Goal: Task Accomplishment & Management: Manage account settings

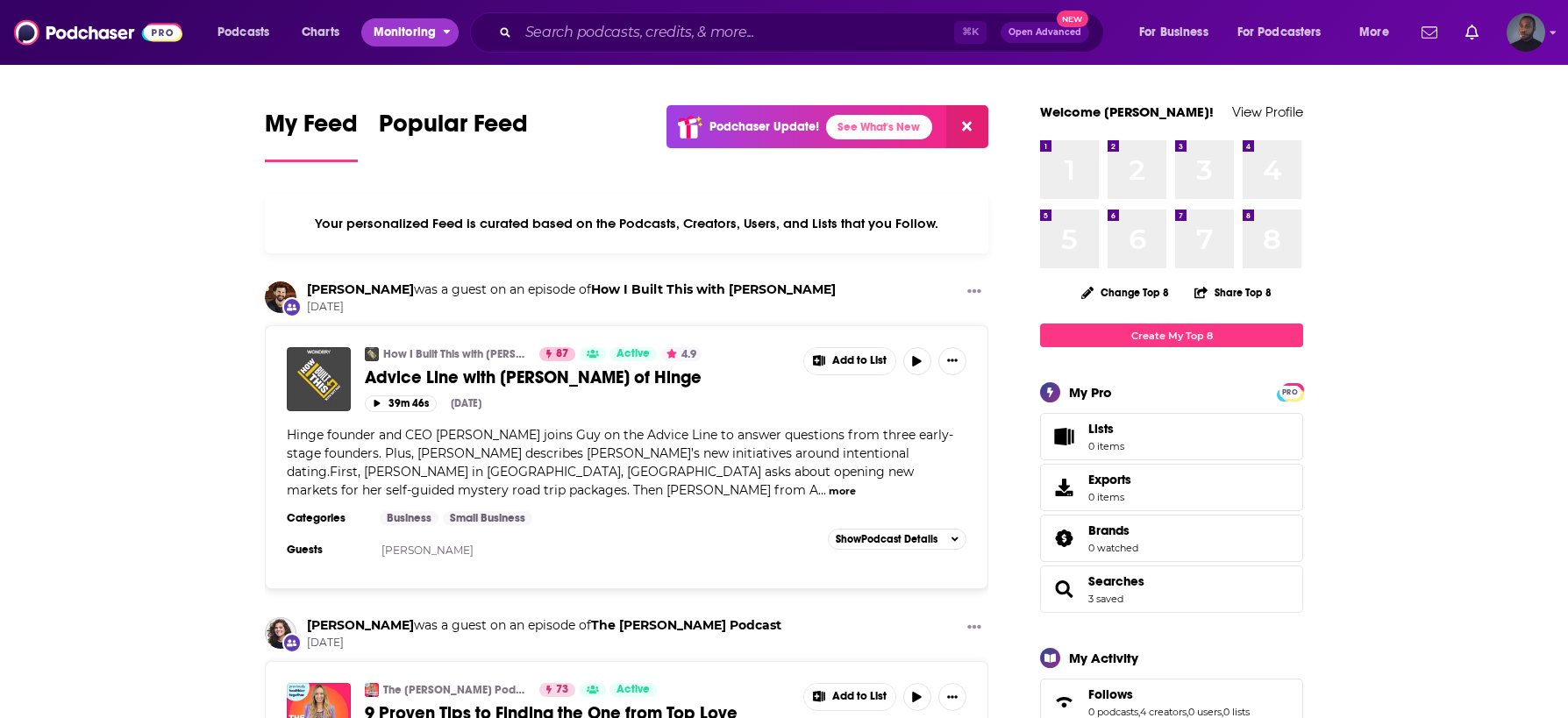
click at [401, 28] on span "Monitoring" at bounding box center [404, 33] width 62 height 25
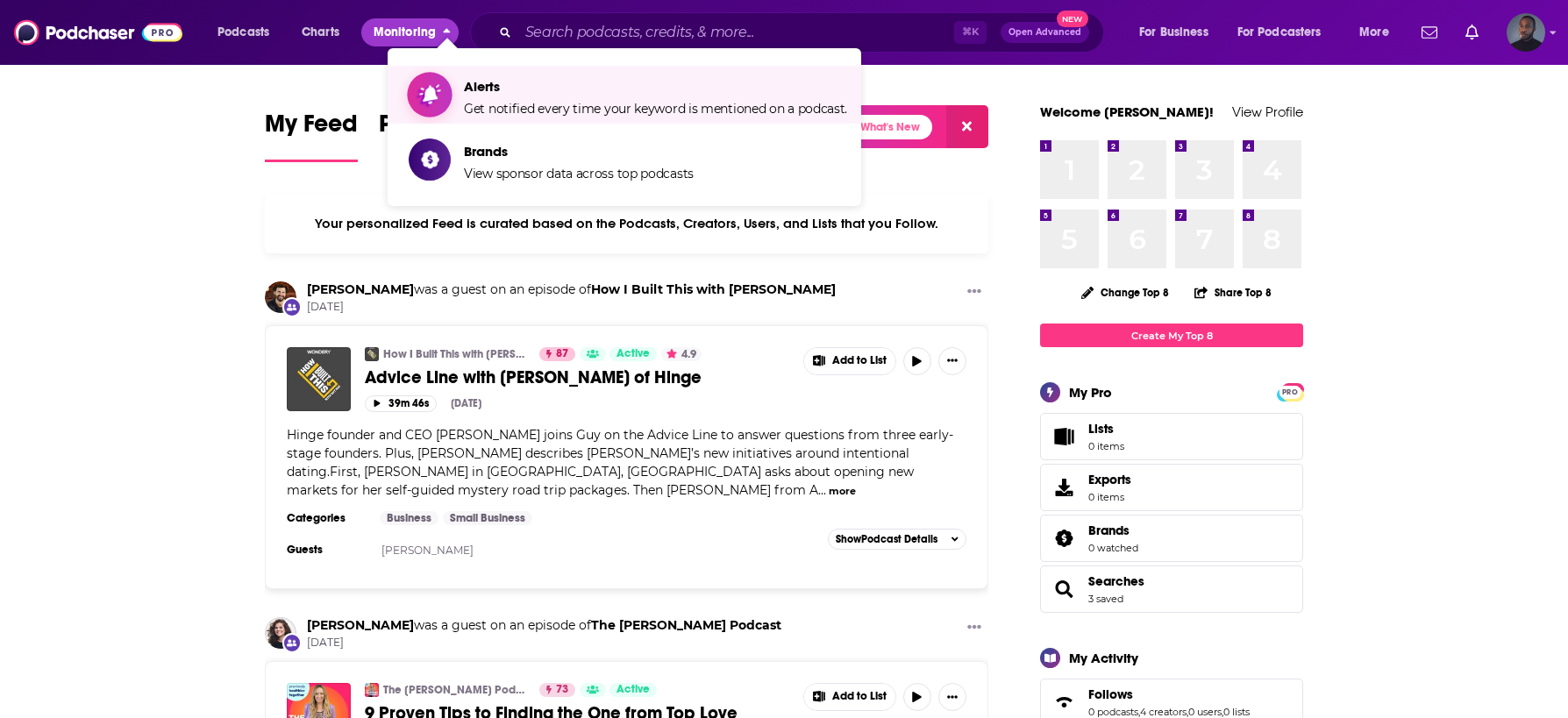
click at [481, 98] on span "Alerts Get notified every time your keyword is mentioned on a podcast." at bounding box center [655, 95] width 384 height 44
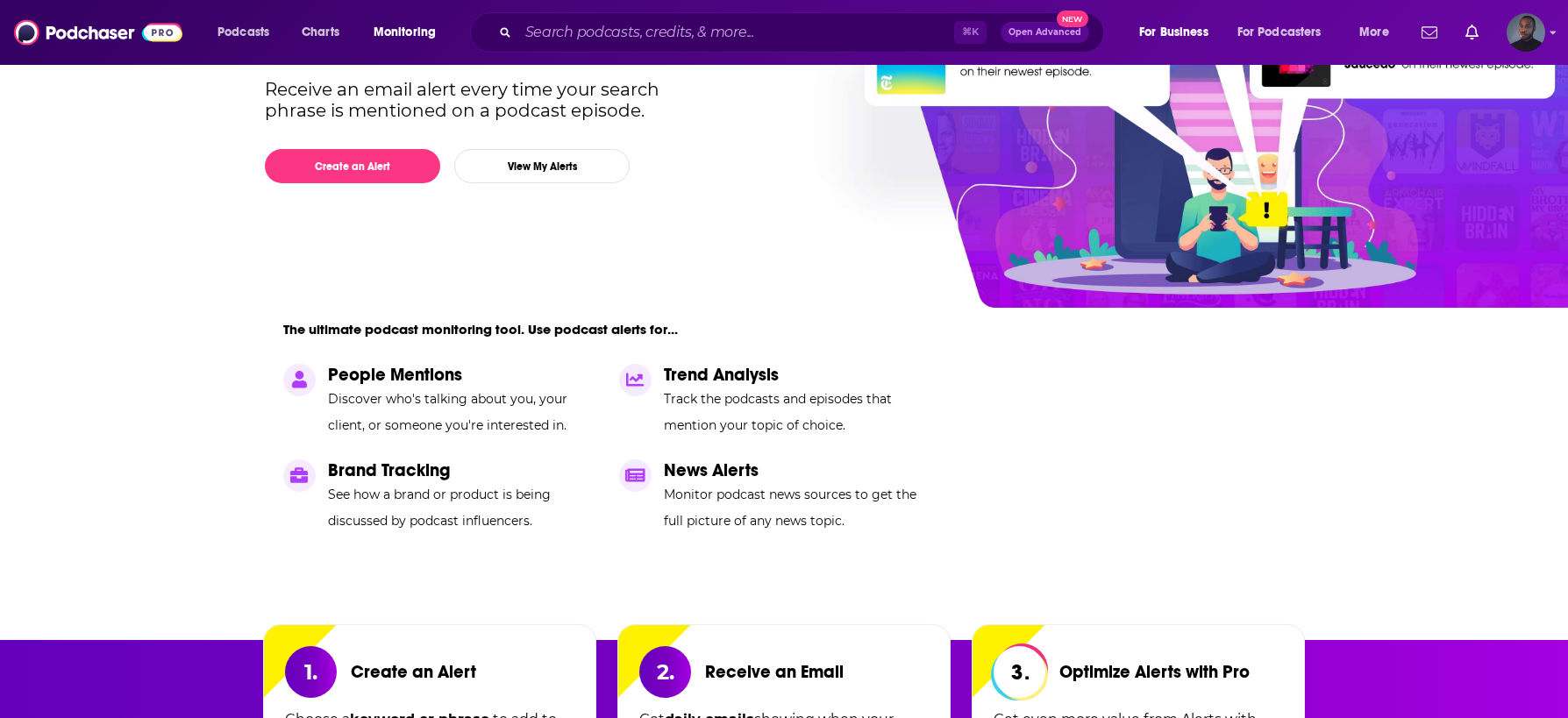
scroll to position [57, 0]
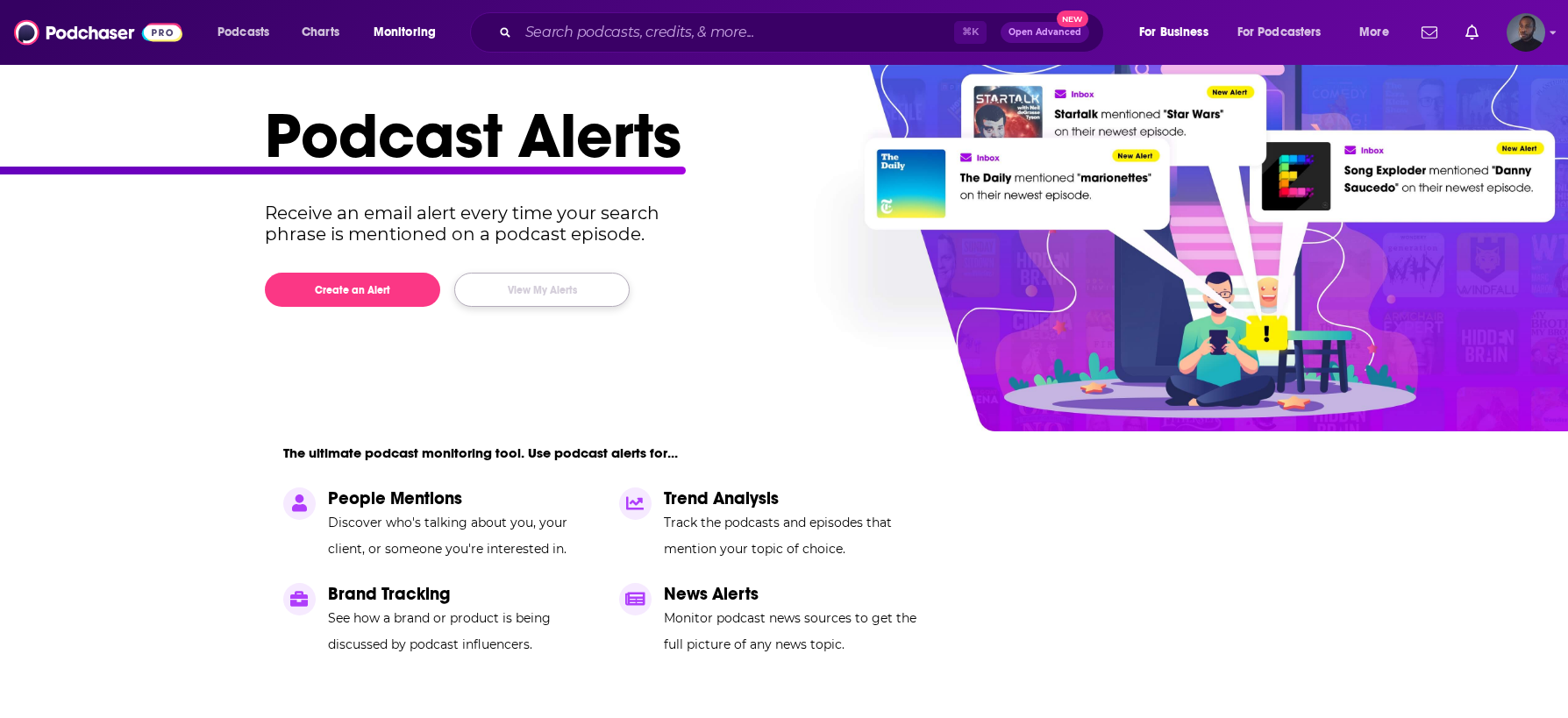
click at [514, 294] on button "View My Alerts" at bounding box center [541, 290] width 175 height 34
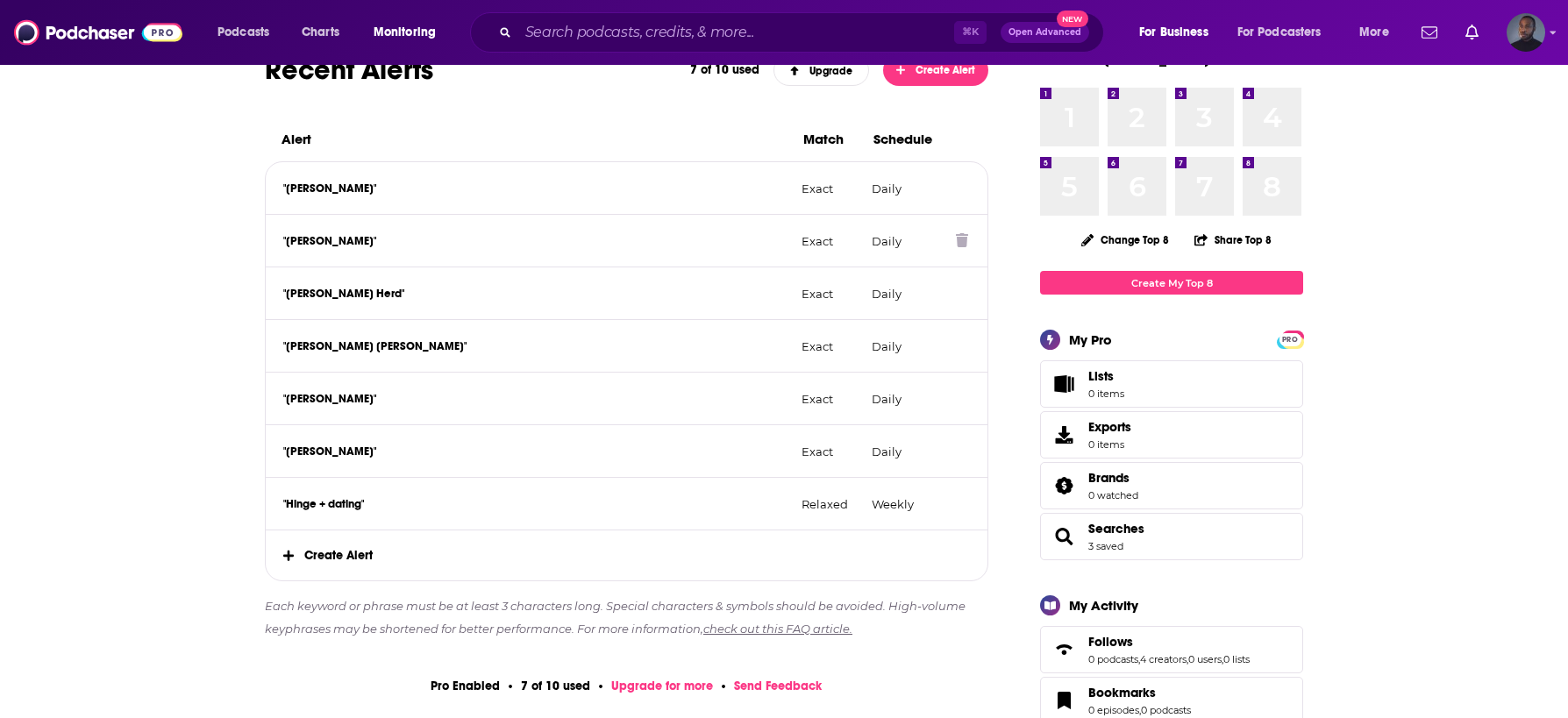
scroll to position [276, 0]
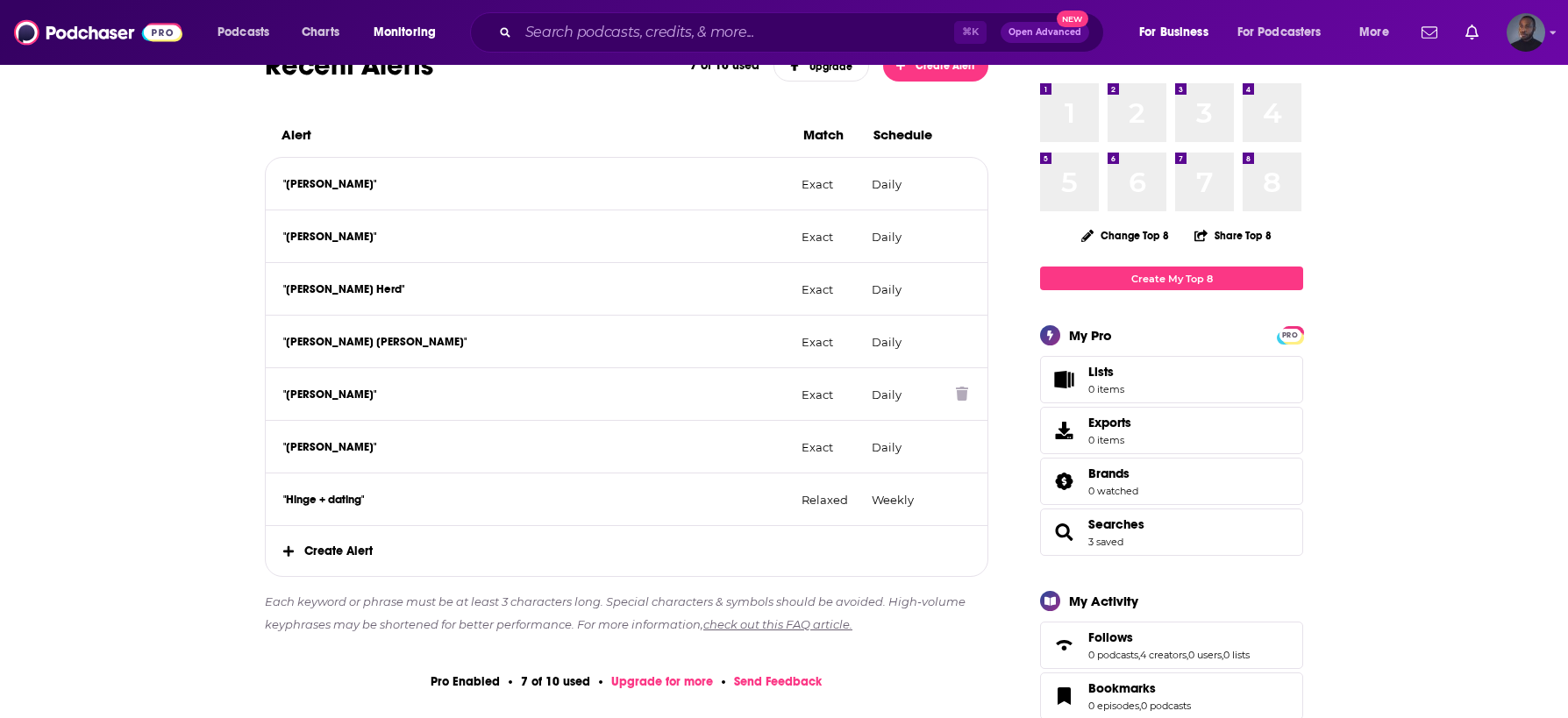
click at [960, 392] on icon at bounding box center [961, 393] width 12 height 14
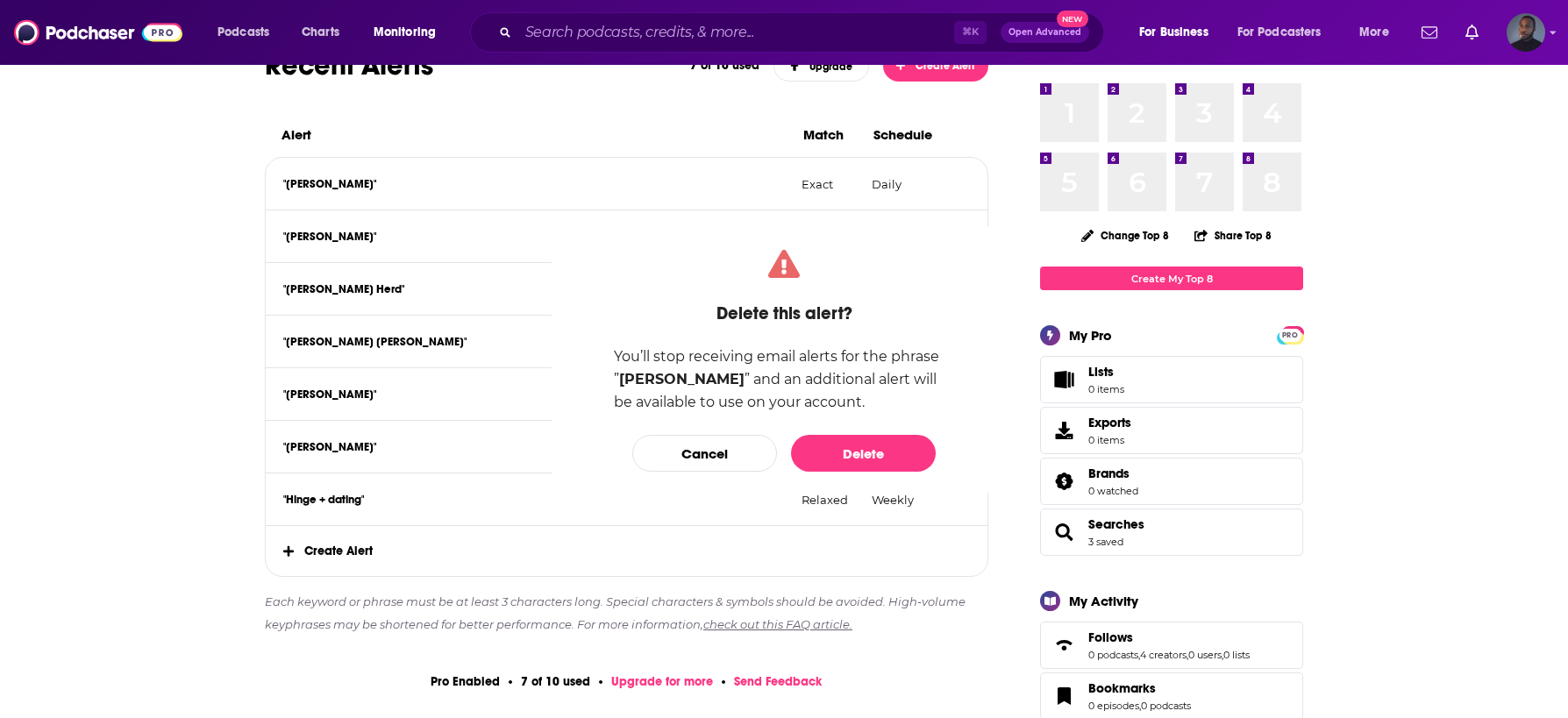
scroll to position [0, 0]
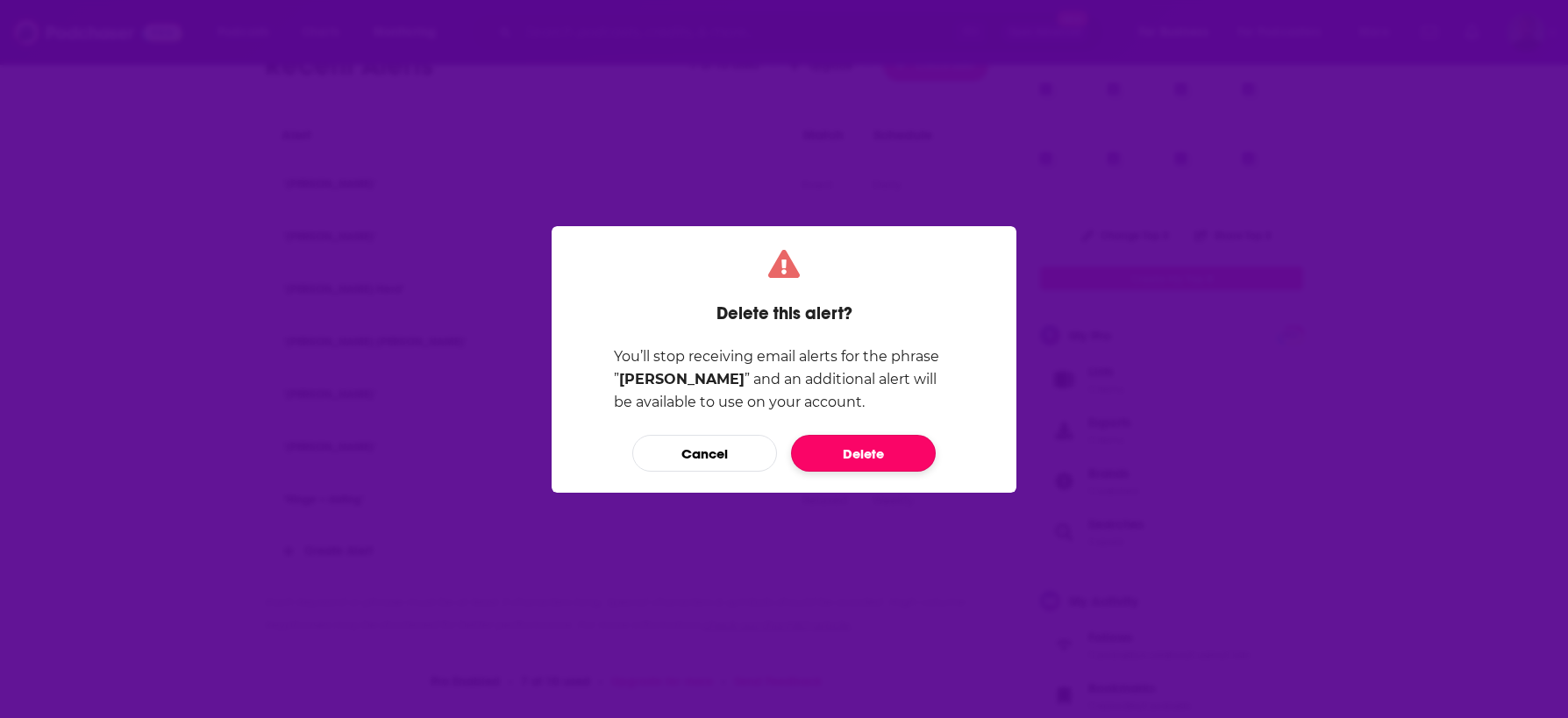
click at [880, 463] on button "Delete" at bounding box center [863, 453] width 144 height 36
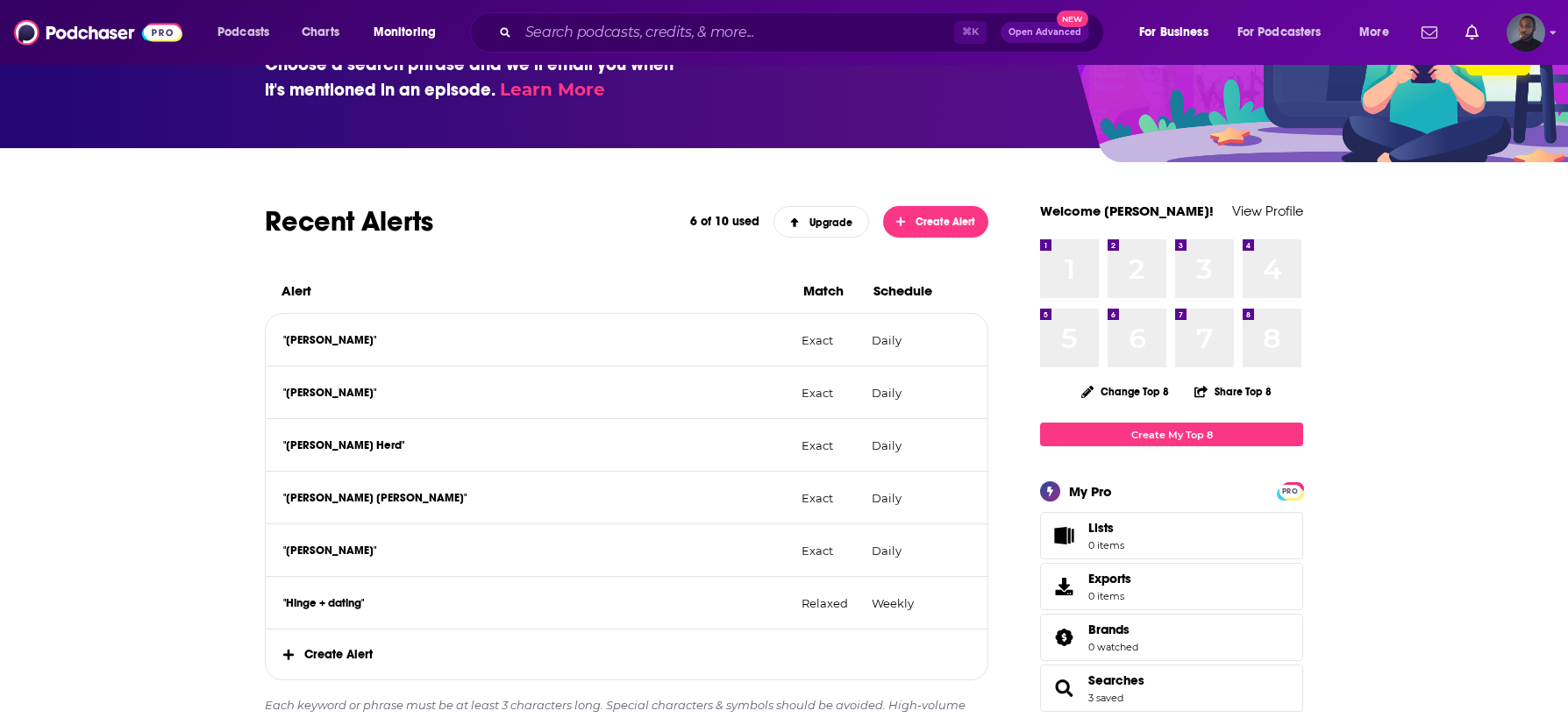
scroll to position [97, 0]
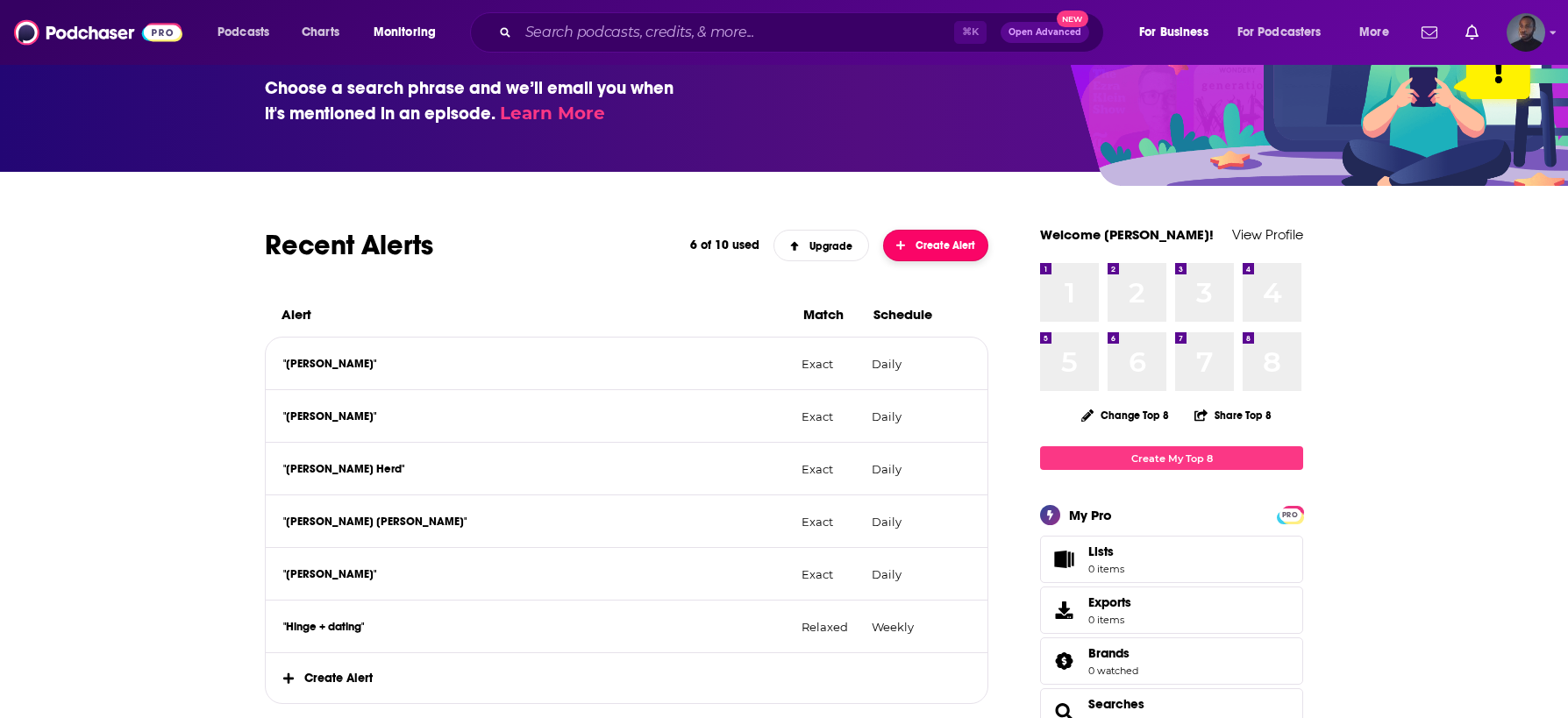
click at [960, 244] on span "Create Alert" at bounding box center [936, 245] width 79 height 12
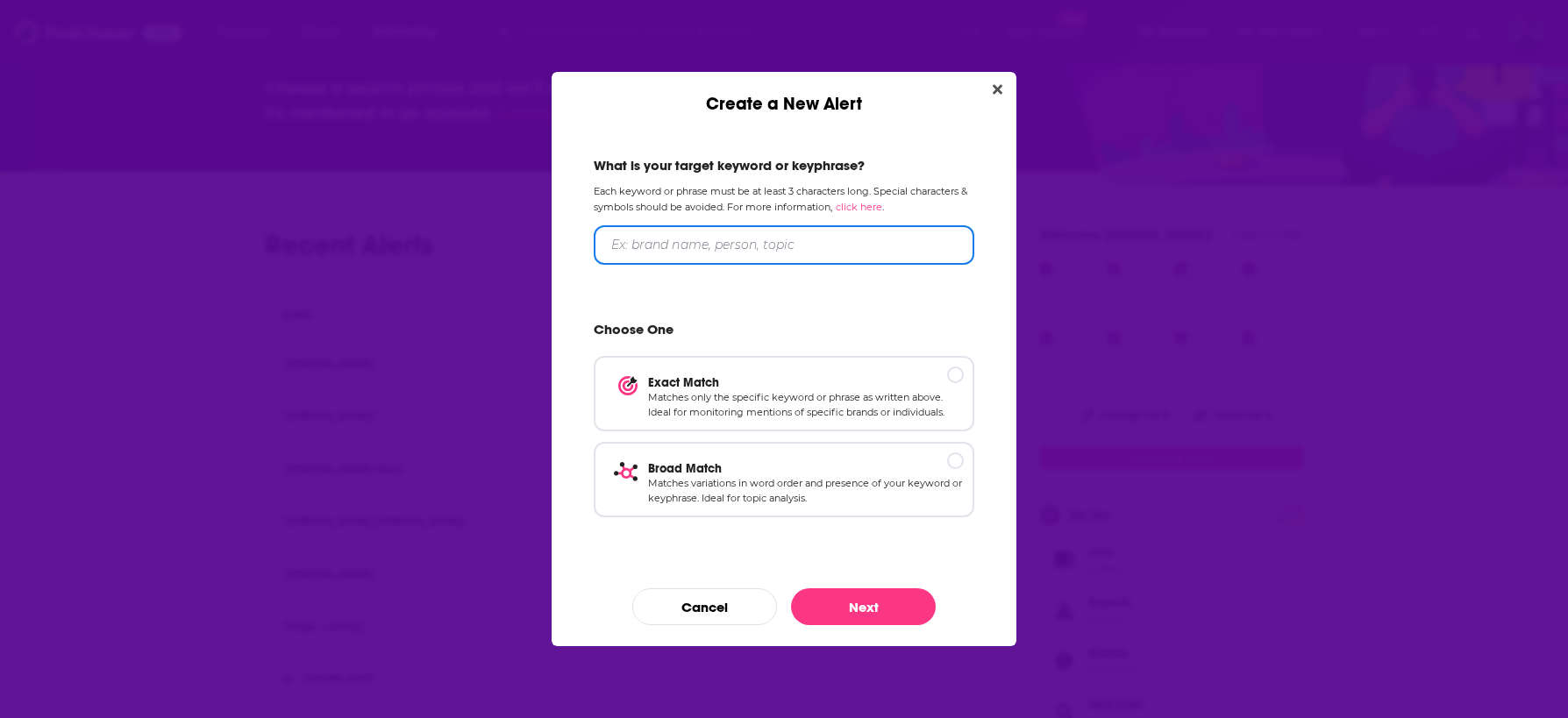
click at [685, 245] on input "Create a New Alert" at bounding box center [784, 245] width 381 height 39
type input ""Match Group""
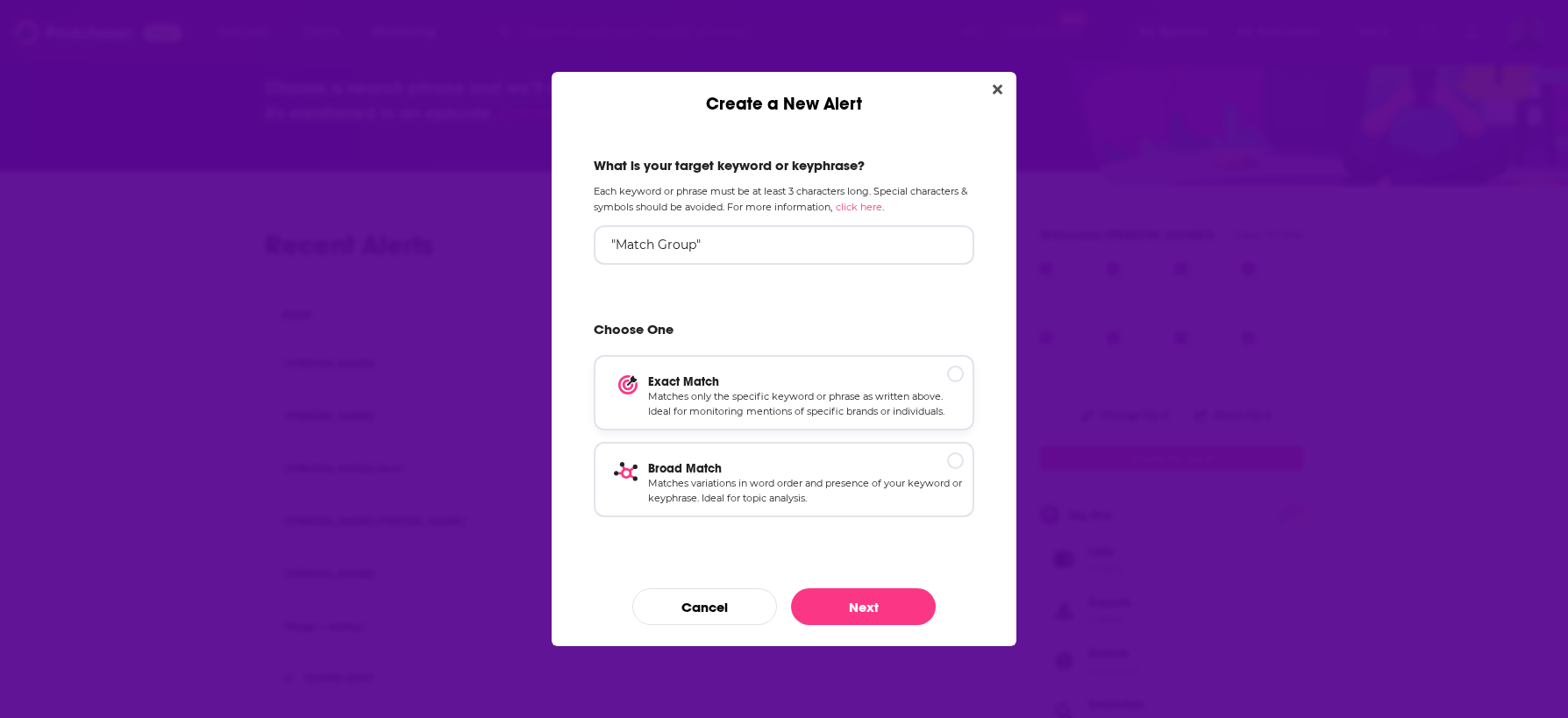
click at [957, 376] on p "Exact Match" at bounding box center [806, 381] width 316 height 15
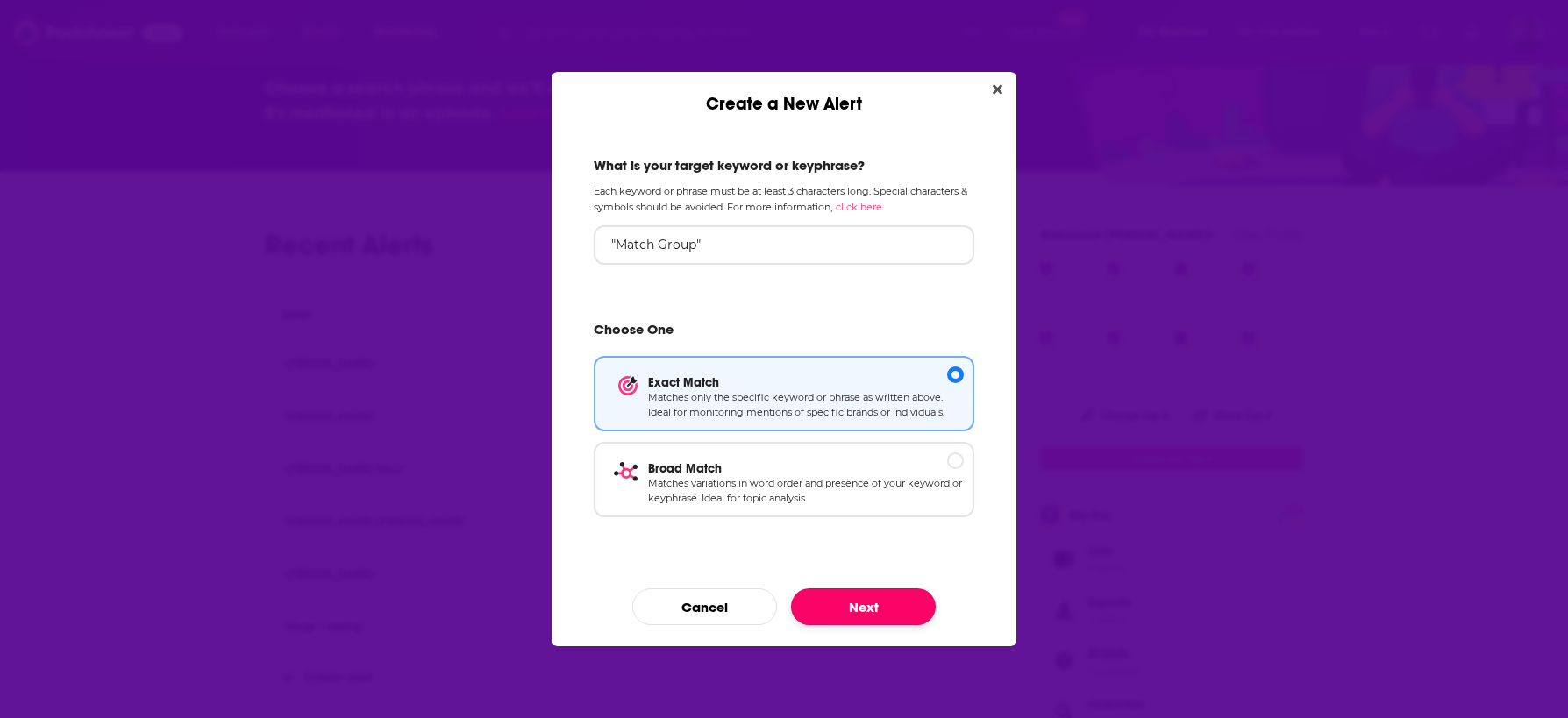
click at [876, 606] on button "Next" at bounding box center [863, 606] width 144 height 36
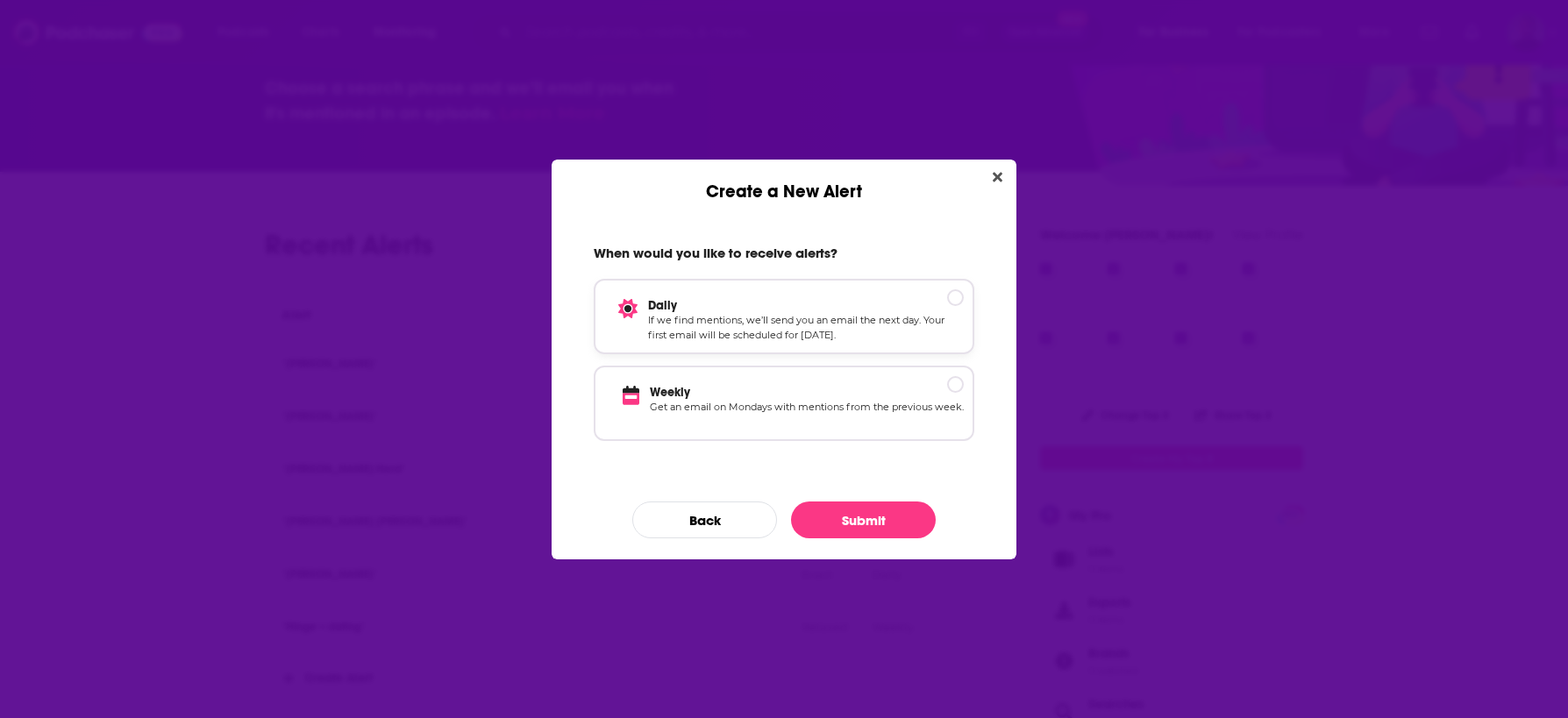
click at [951, 298] on p "Daily" at bounding box center [806, 306] width 316 height 15
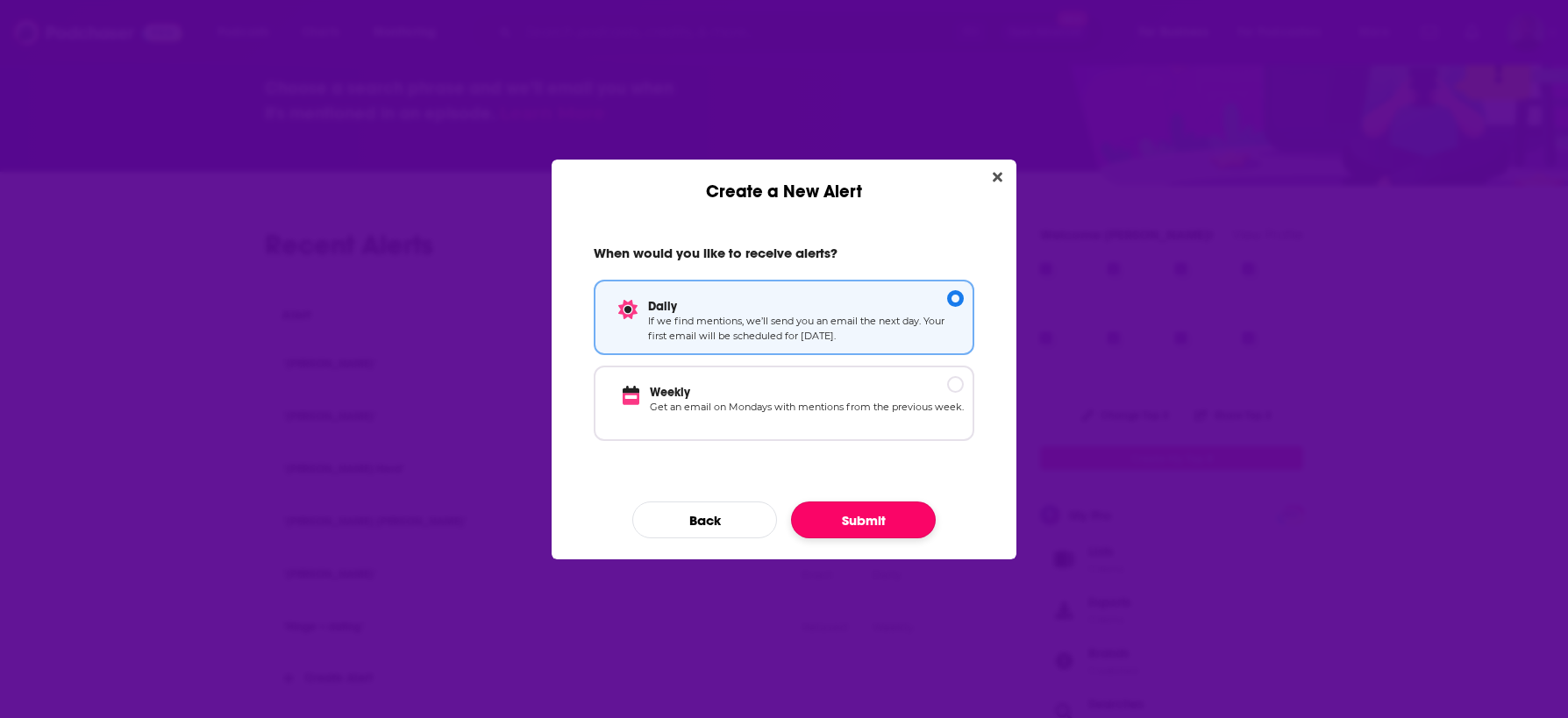
click at [851, 519] on button "Submit" at bounding box center [863, 519] width 144 height 36
